Goal: Transaction & Acquisition: Purchase product/service

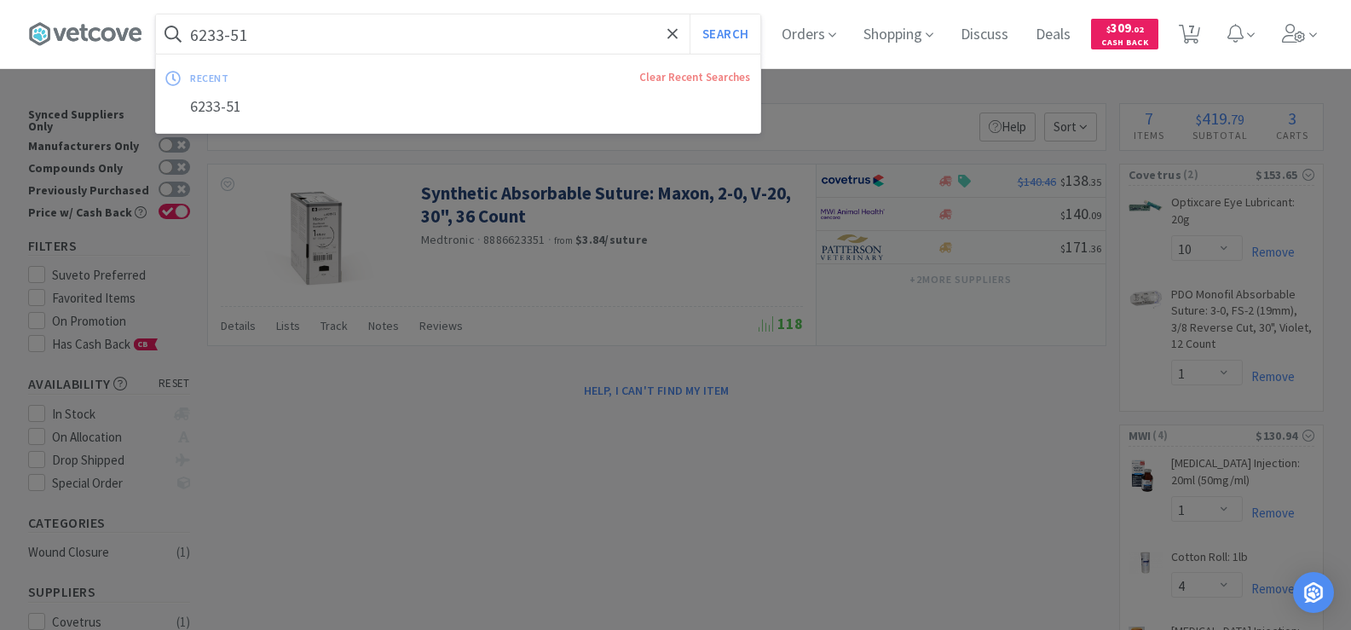
select select "10"
select select "1"
select select "4"
select select "1"
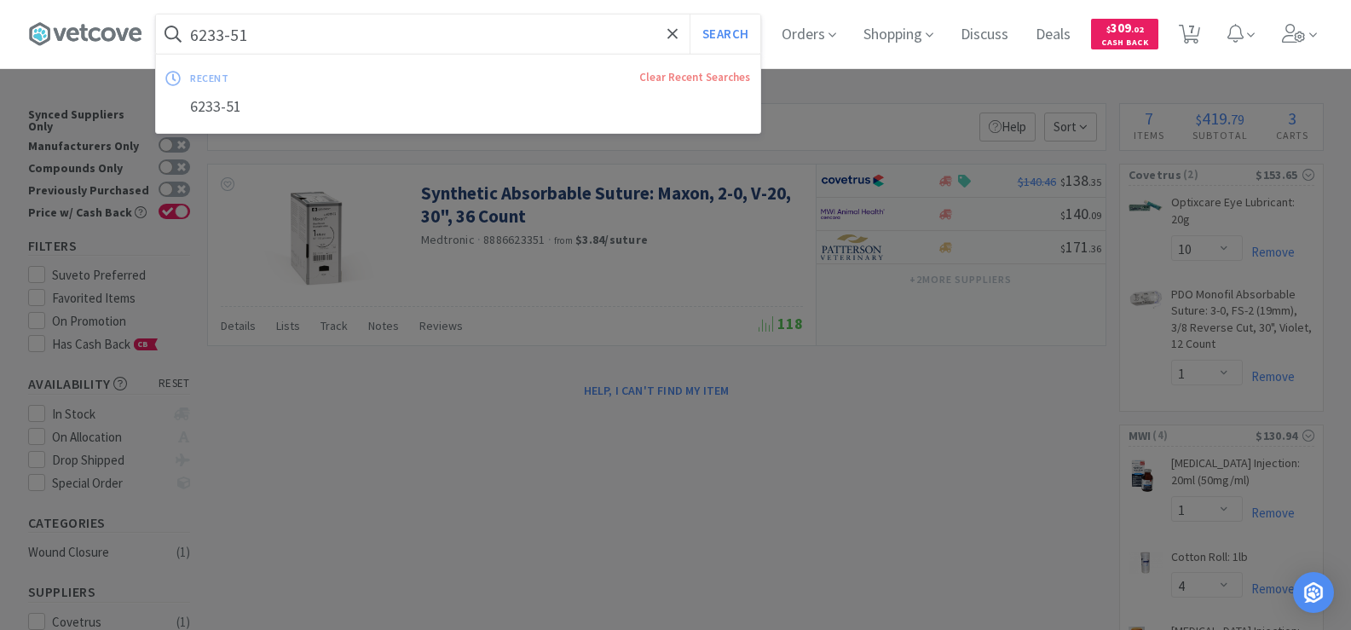
select select "4"
click at [290, 46] on input "6233-51" at bounding box center [458, 33] width 604 height 39
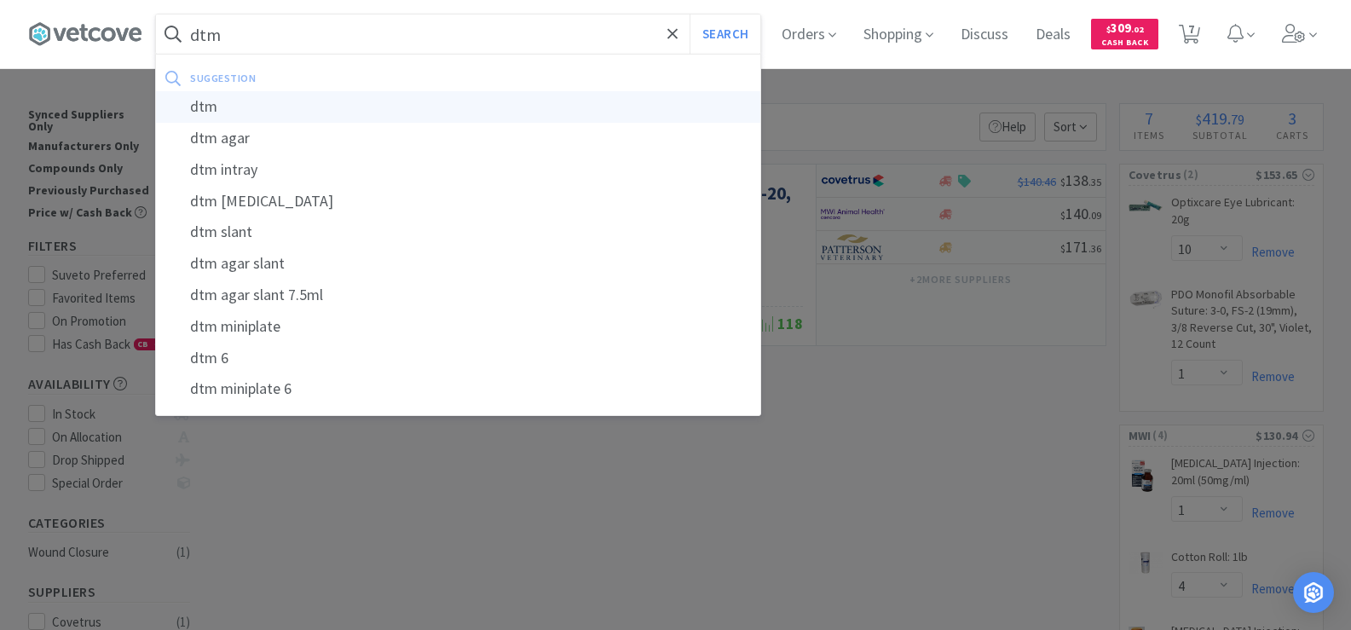
type input "dtm"
click at [298, 112] on div "dtm" at bounding box center [458, 107] width 604 height 32
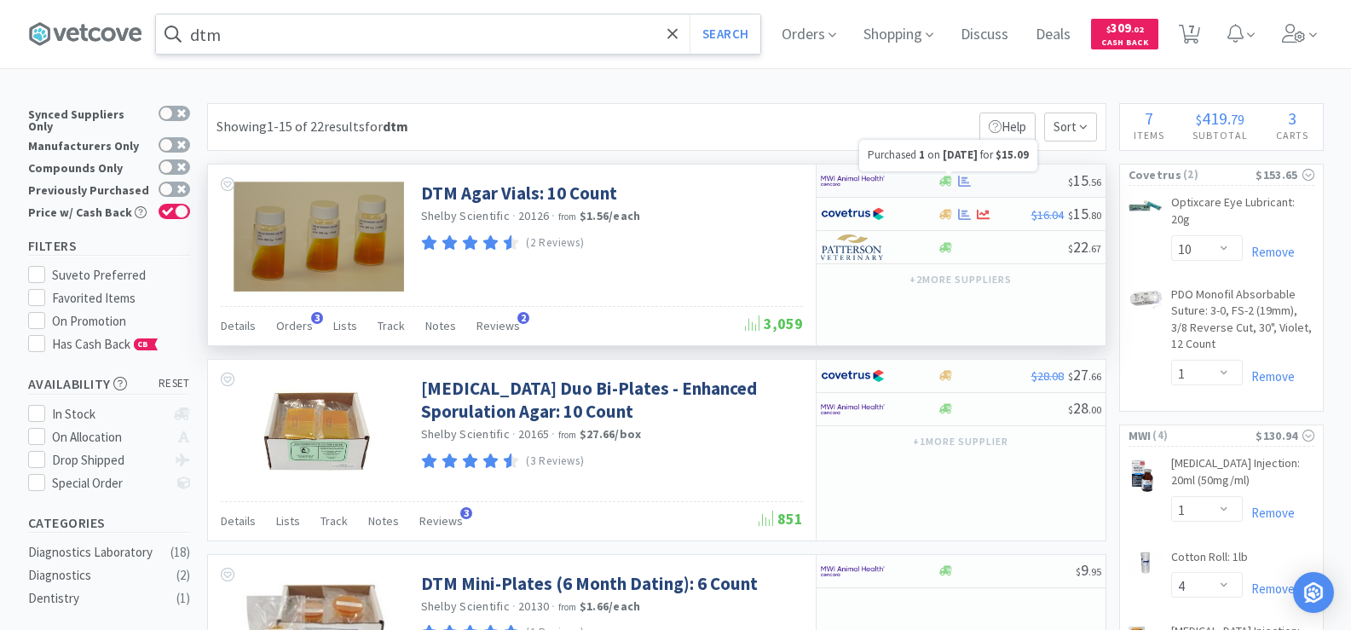
click at [962, 184] on icon at bounding box center [964, 181] width 13 height 13
select select "1"
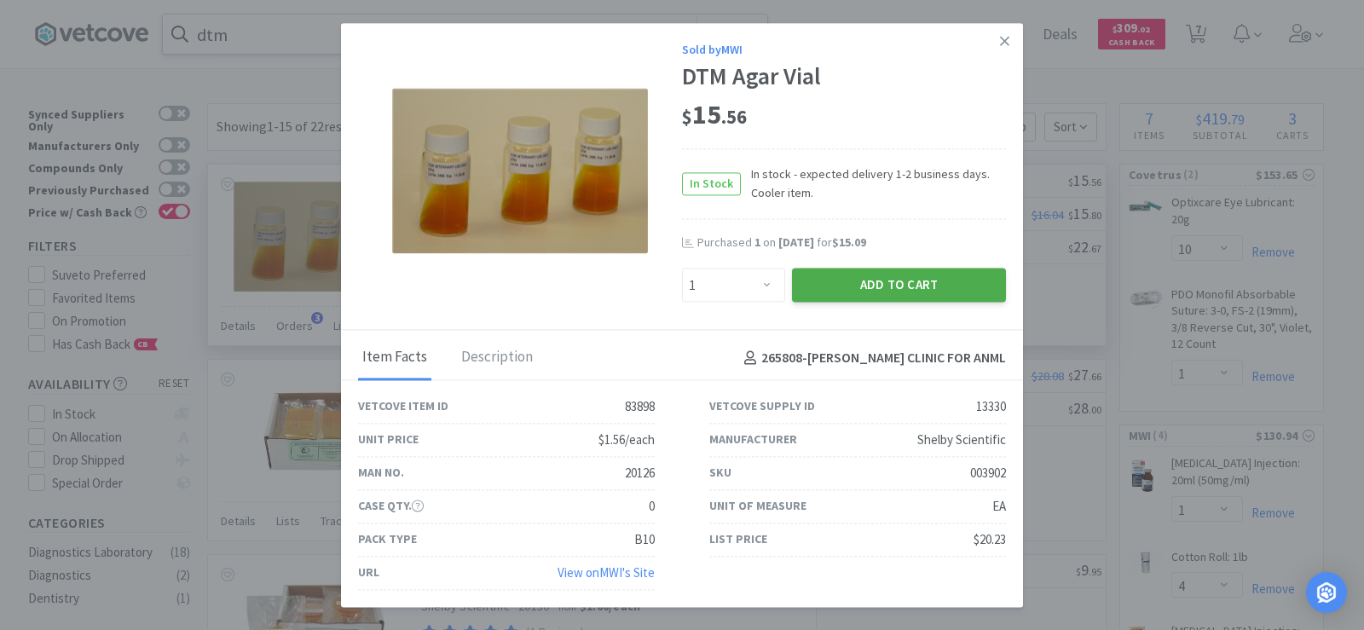
click at [958, 292] on button "Add to Cart" at bounding box center [899, 286] width 214 height 34
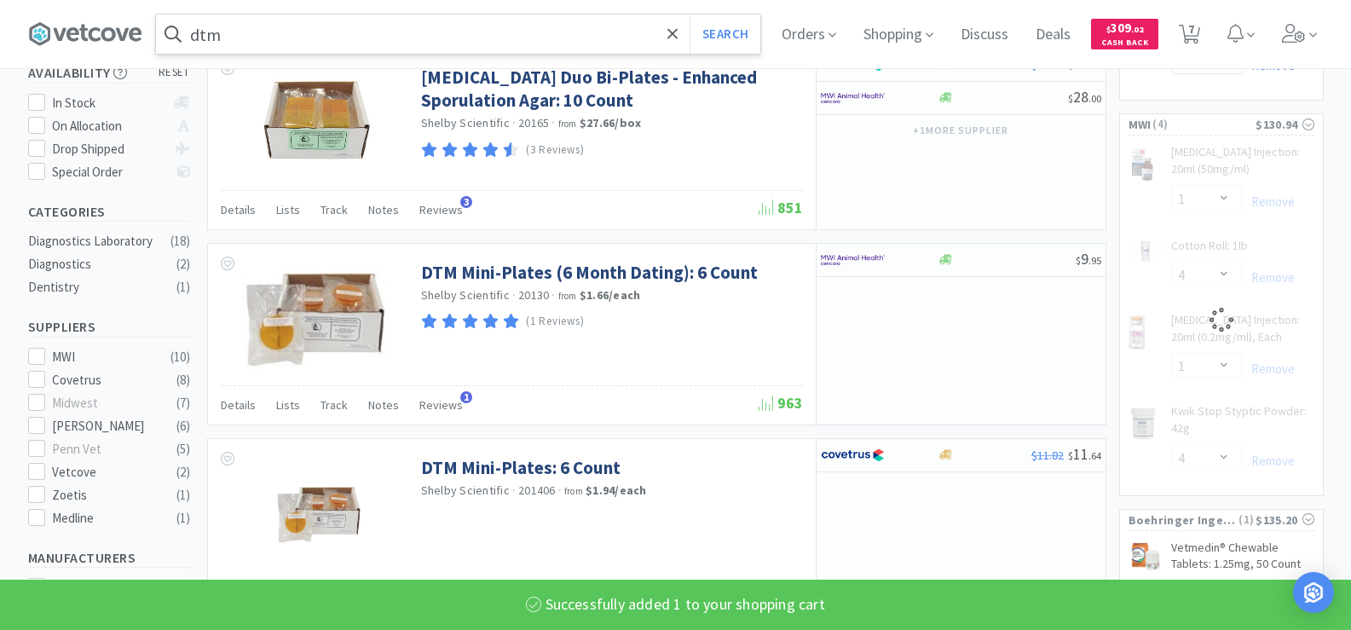
select select "1"
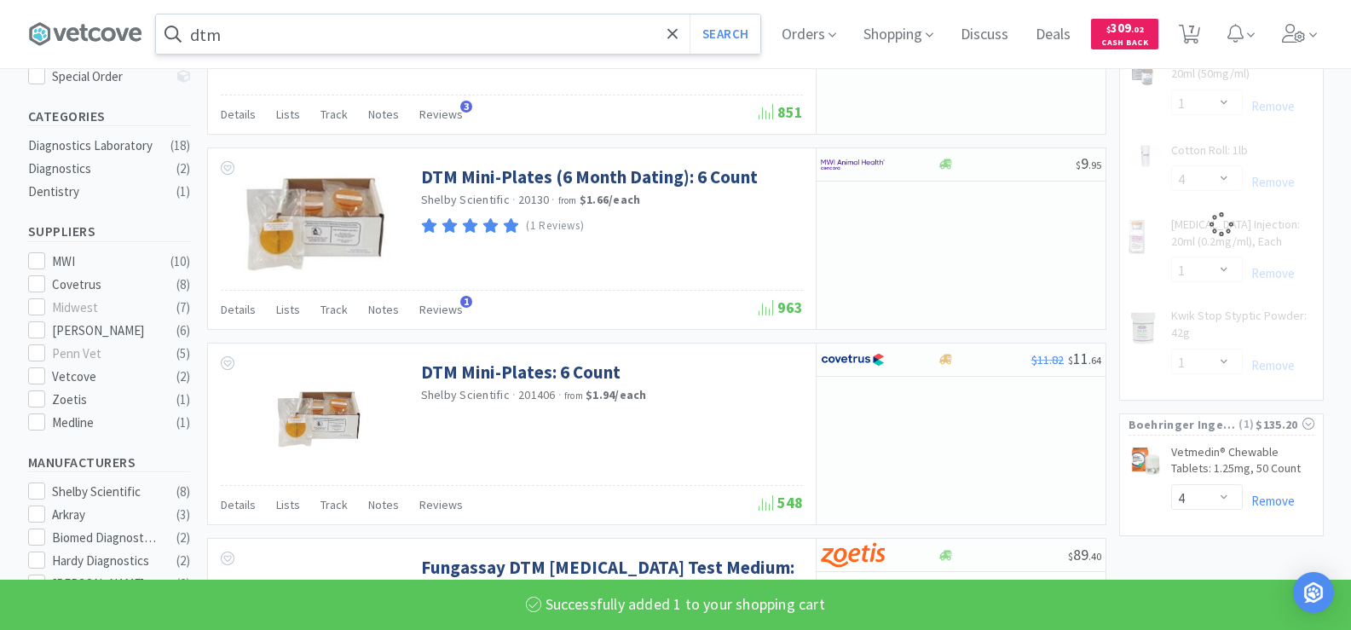
scroll to position [426, 0]
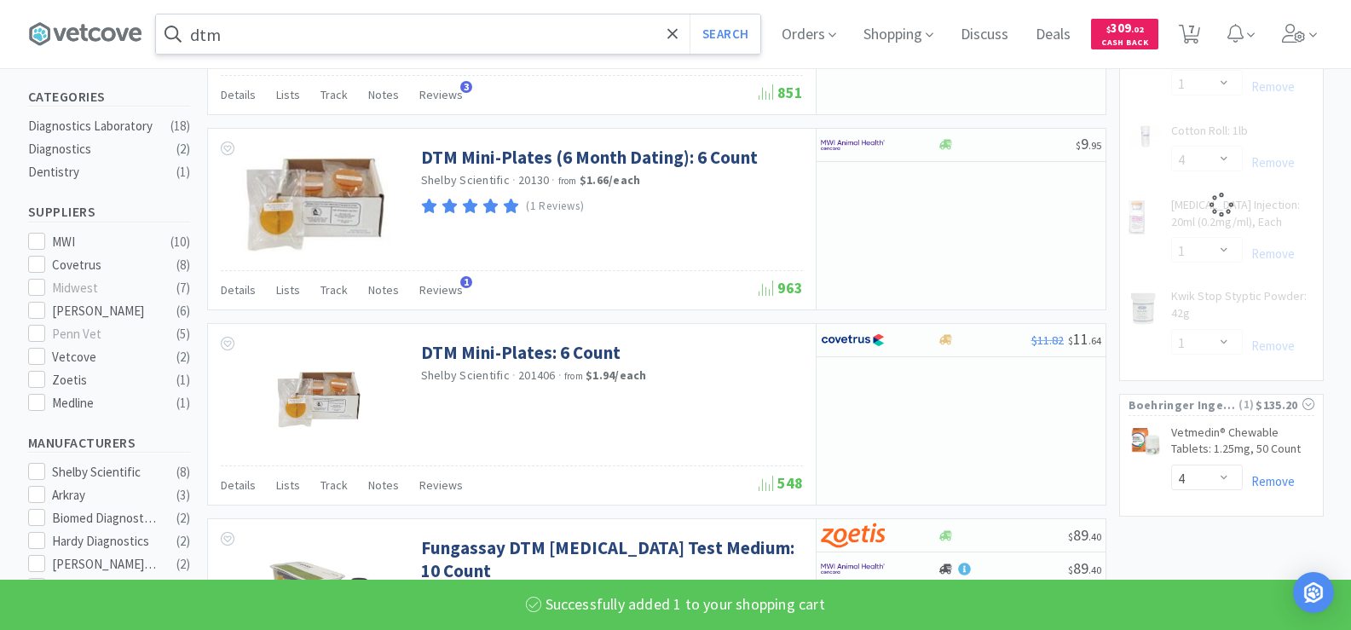
select select "4"
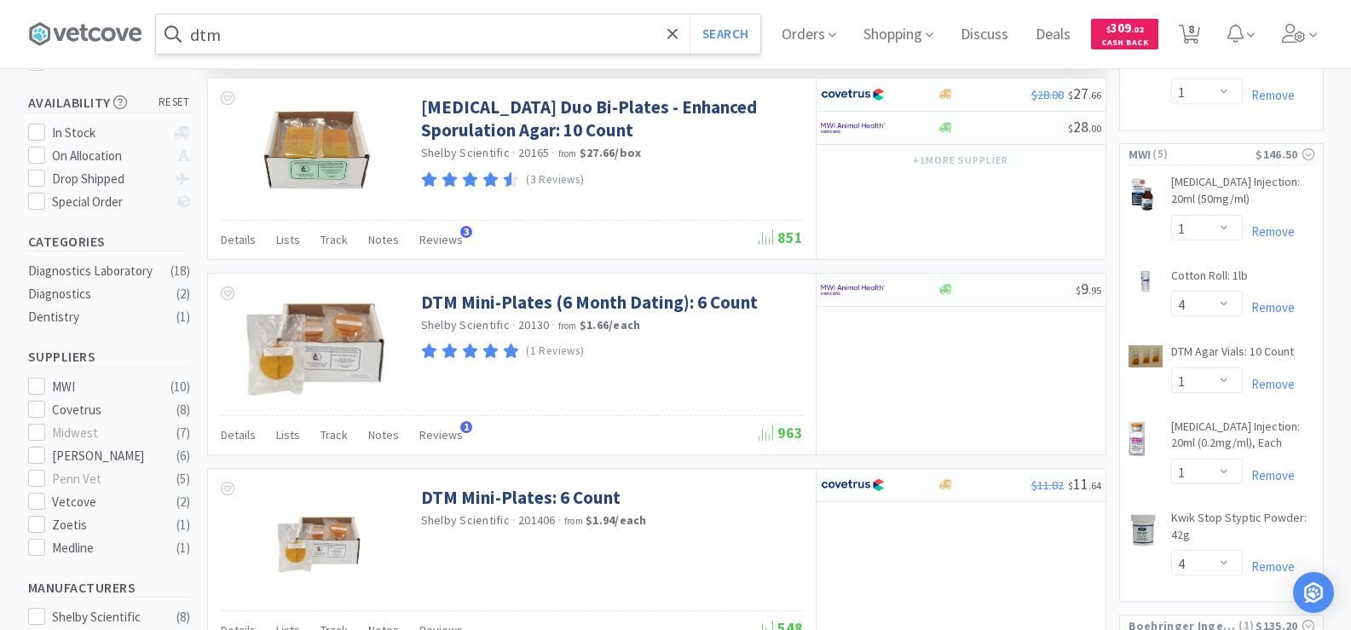
scroll to position [256, 0]
